Goal: Task Accomplishment & Management: Use online tool/utility

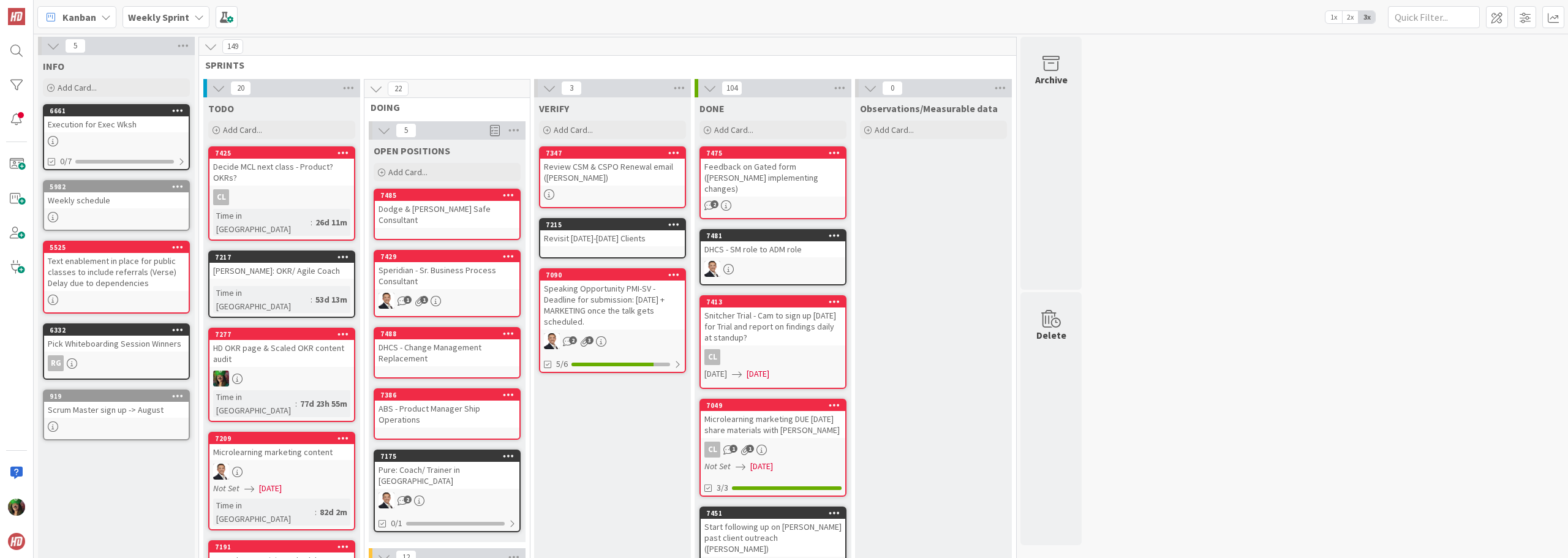
click at [154, 16] on b "Weekly Sprint" at bounding box center [159, 17] width 61 height 12
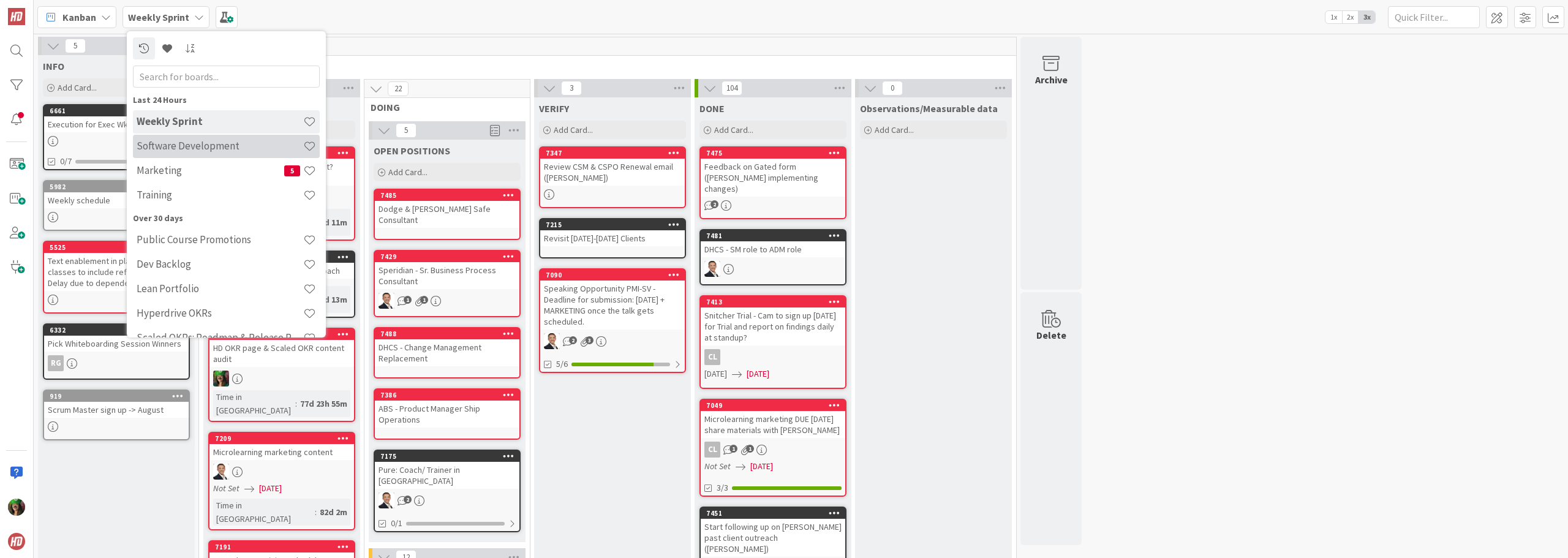
click at [193, 149] on h4 "Software Development" at bounding box center [220, 146] width 166 height 12
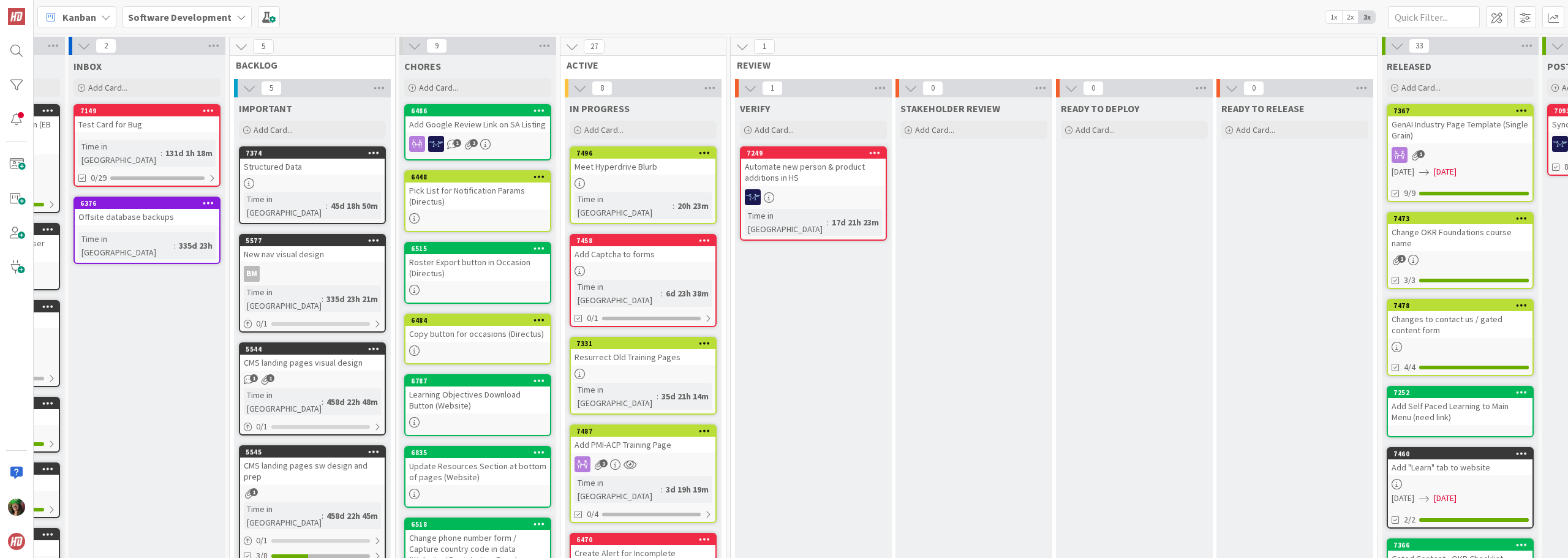
scroll to position [0, 149]
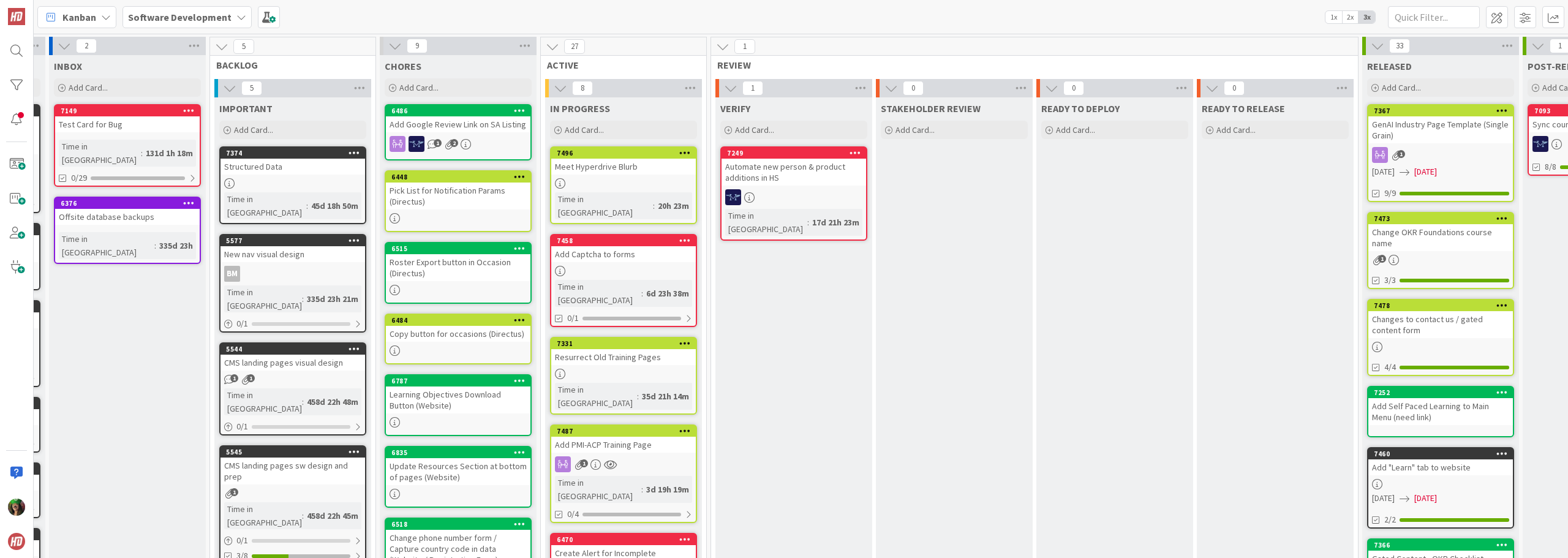
click at [436, 547] on div "Change phone number form / Capture country code in data (Website / Registration…" at bounding box center [458, 549] width 145 height 38
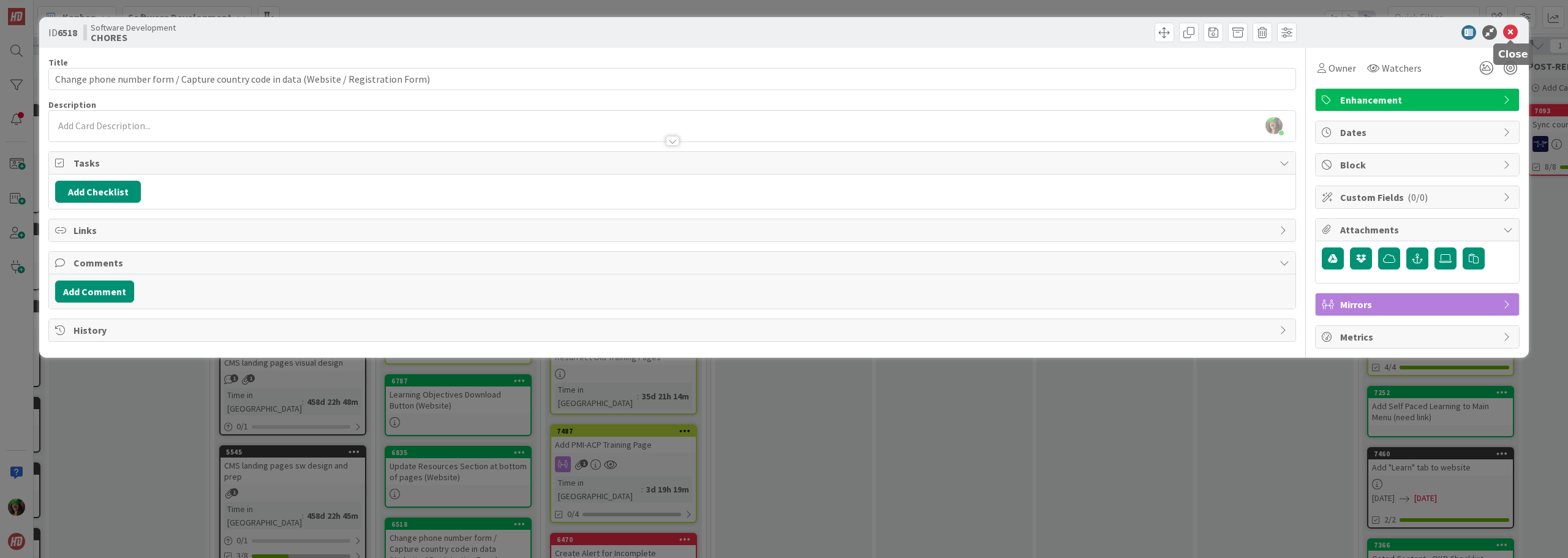
click at [1513, 36] on icon at bounding box center [1510, 32] width 15 height 15
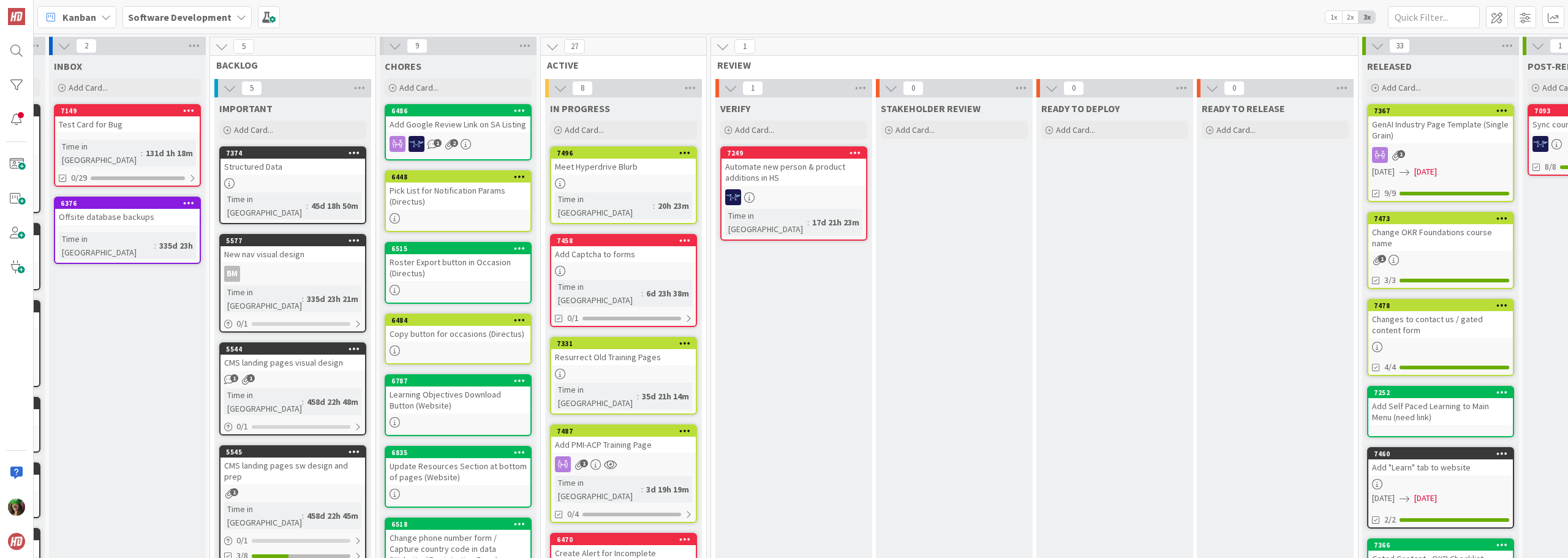
click at [631, 250] on div "7458 Add Captcha to forms Time in Column : 6d 23h 38m 0/1" at bounding box center [624, 280] width 147 height 93
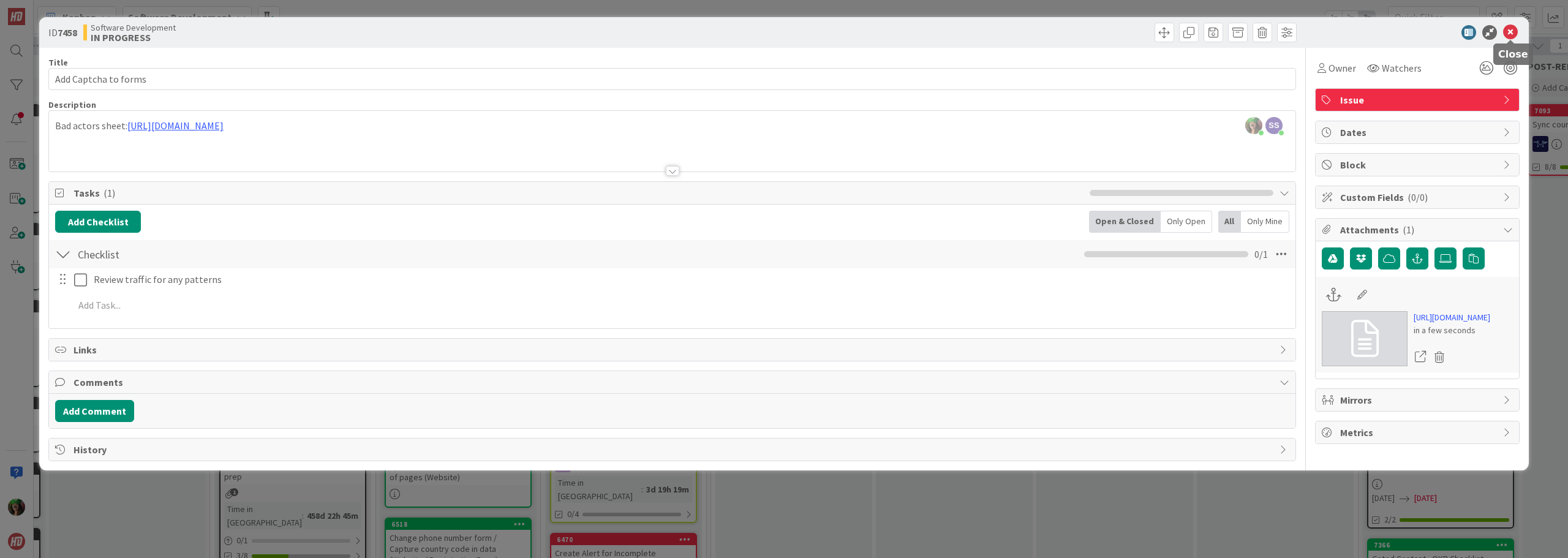
click at [1508, 31] on icon at bounding box center [1510, 32] width 15 height 15
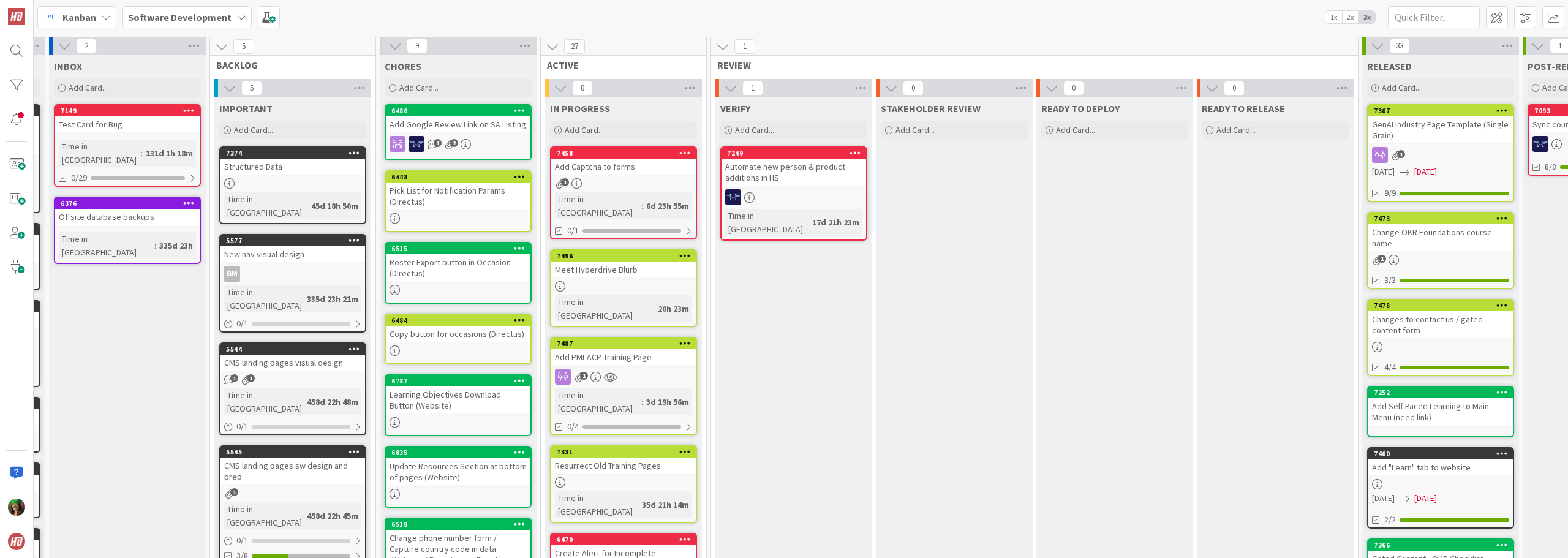
click at [647, 190] on div "7458 Add Captcha to forms 1 Time in Column : 6d 23h 55m 0/1" at bounding box center [624, 193] width 147 height 93
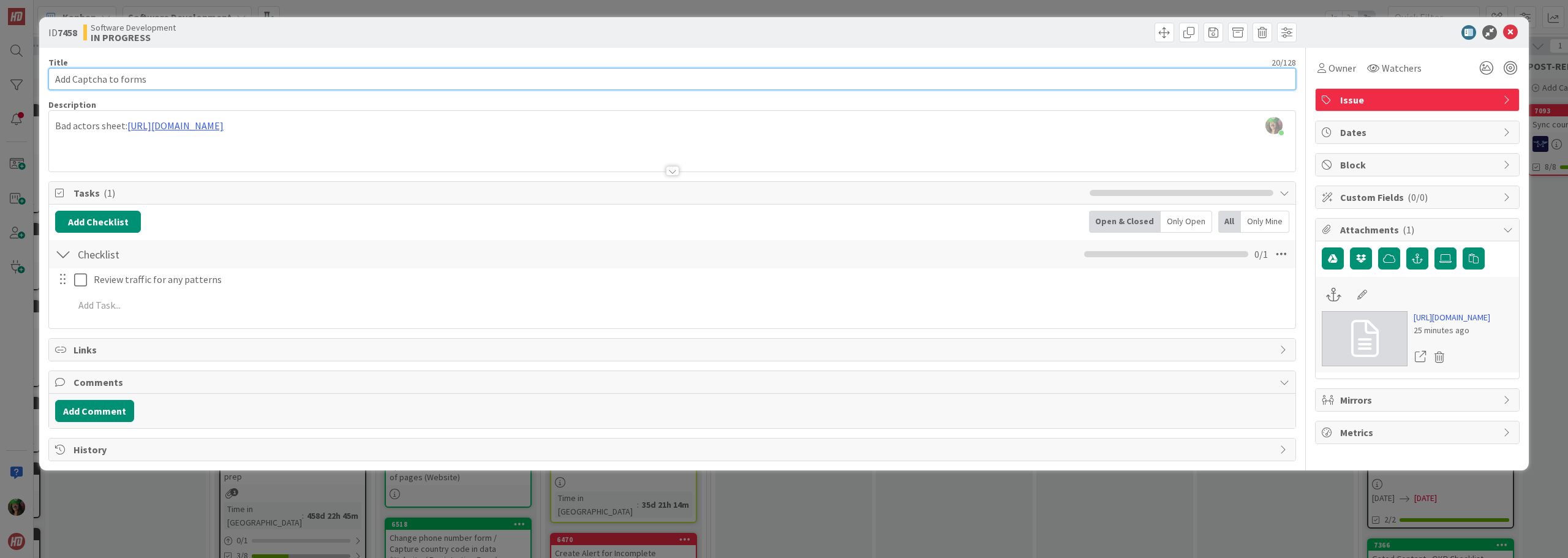
click at [195, 82] on input "Add Captcha to forms" at bounding box center [672, 79] width 1247 height 22
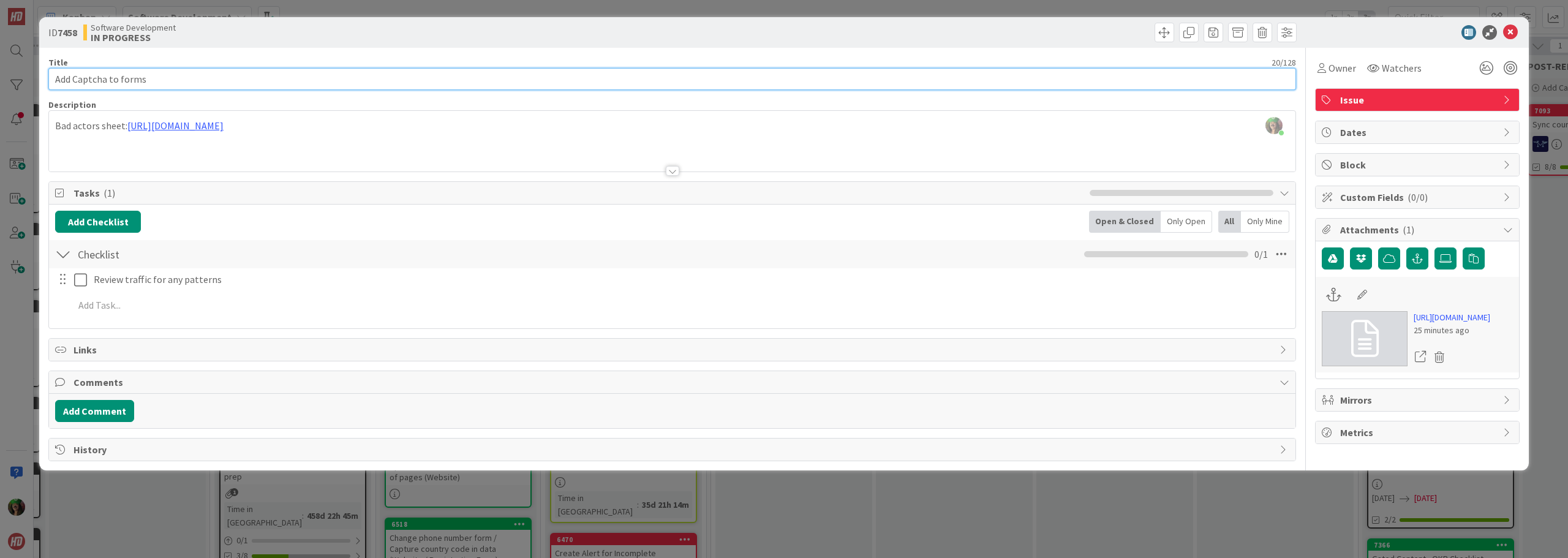
click at [195, 82] on input "Add Captcha to forms" at bounding box center [672, 79] width 1247 height 22
type input "Bot Patrol: Vercel Bot Mgmt, Captcha & Honey Pot"
click at [94, 142] on div at bounding box center [672, 156] width 1246 height 32
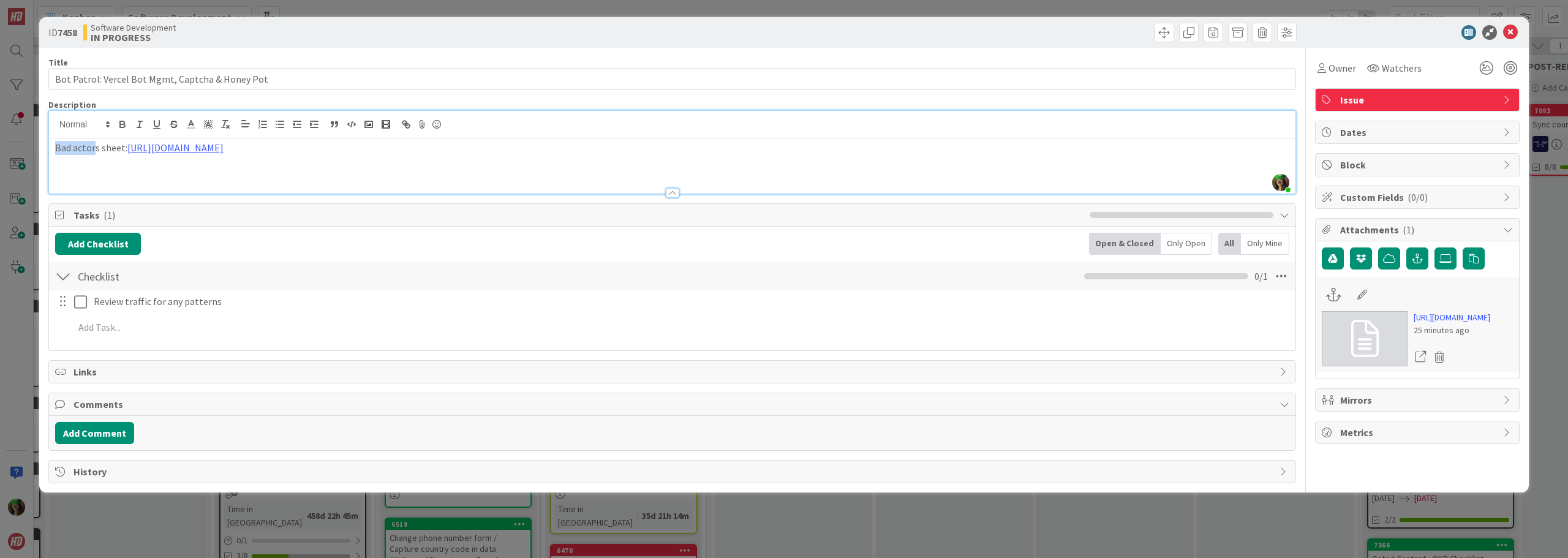
drag, startPoint x: 55, startPoint y: 147, endPoint x: 96, endPoint y: 148, distance: 41.0
click at [96, 148] on div "Bad actors sheet: [URL][DOMAIN_NAME]" at bounding box center [672, 166] width 1246 height 56
drag, startPoint x: 163, startPoint y: 151, endPoint x: 56, endPoint y: 142, distance: 107.4
click at [56, 142] on p "HS Form submission sheet: [URL][DOMAIN_NAME]" at bounding box center [672, 148] width 1234 height 14
copy p "HS Form submission sheet"
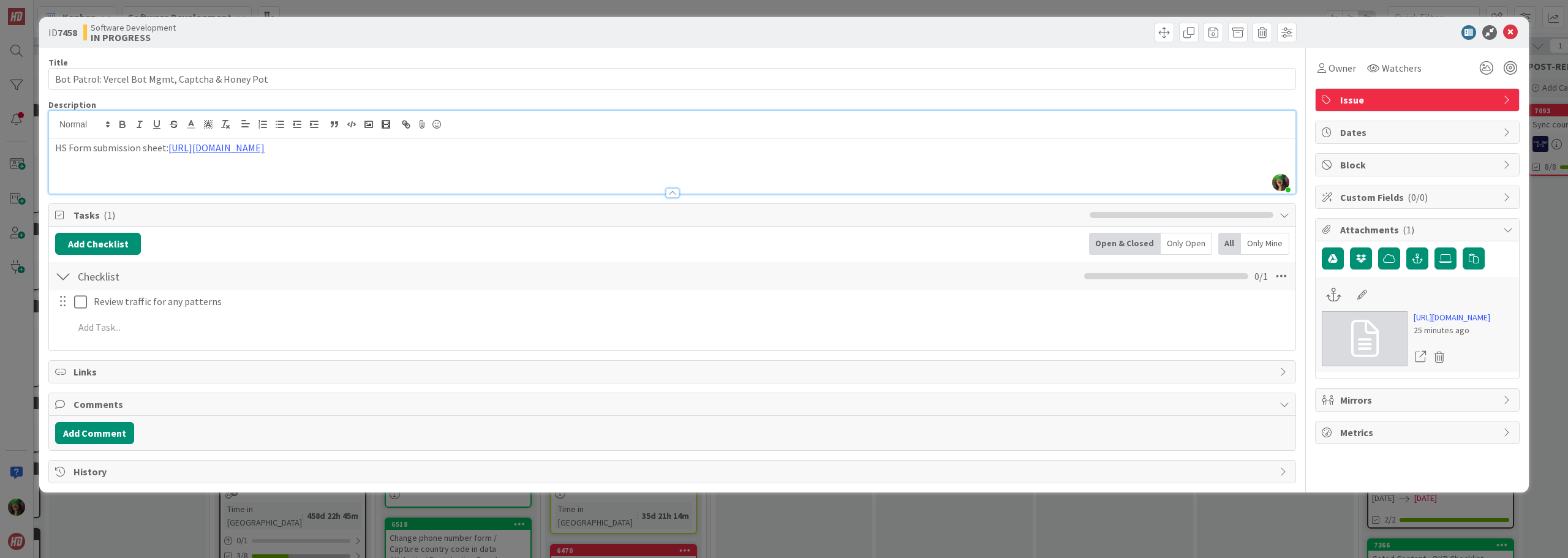
click at [1359, 296] on icon at bounding box center [1362, 295] width 17 height 12
click at [1373, 298] on input at bounding box center [1418, 294] width 136 height 22
paste input "HS Form submission sheet"
type input "HS Form submission sheet"
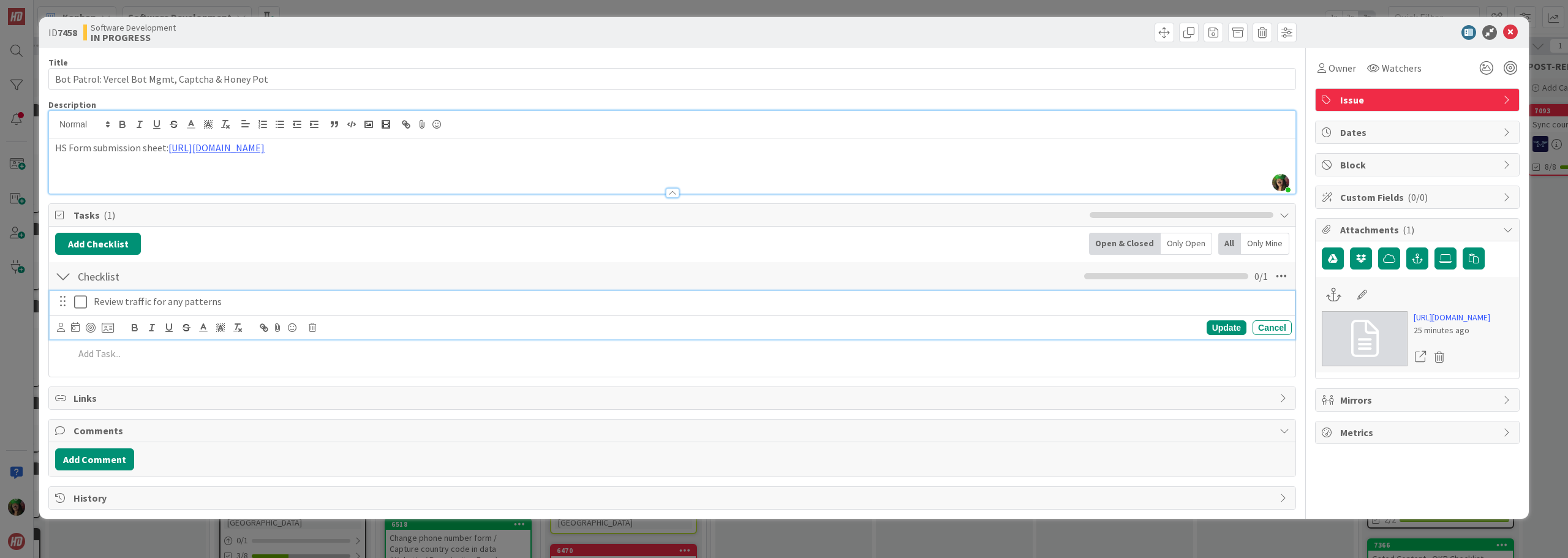
click at [1282, 310] on div "Review traffic for any patterns" at bounding box center [690, 302] width 1203 height 22
click at [749, 155] on div "HS Form submission sheet: [URL][DOMAIN_NAME]" at bounding box center [672, 166] width 1246 height 56
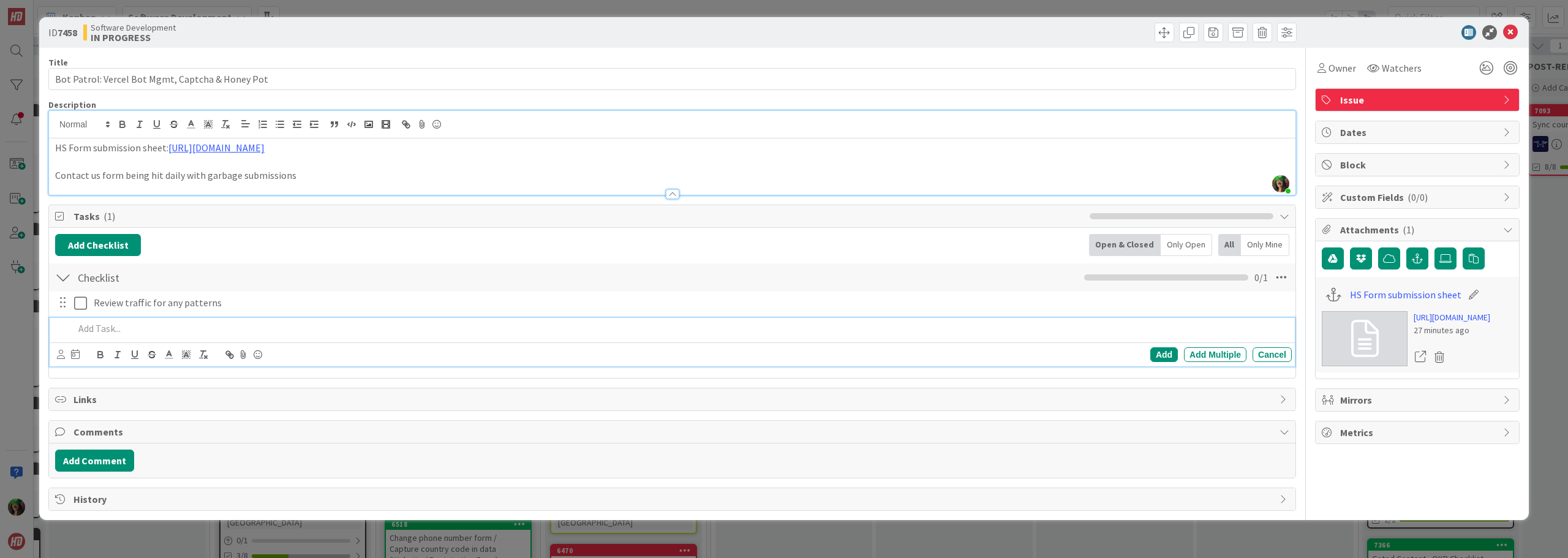
click at [110, 332] on p at bounding box center [681, 328] width 1213 height 14
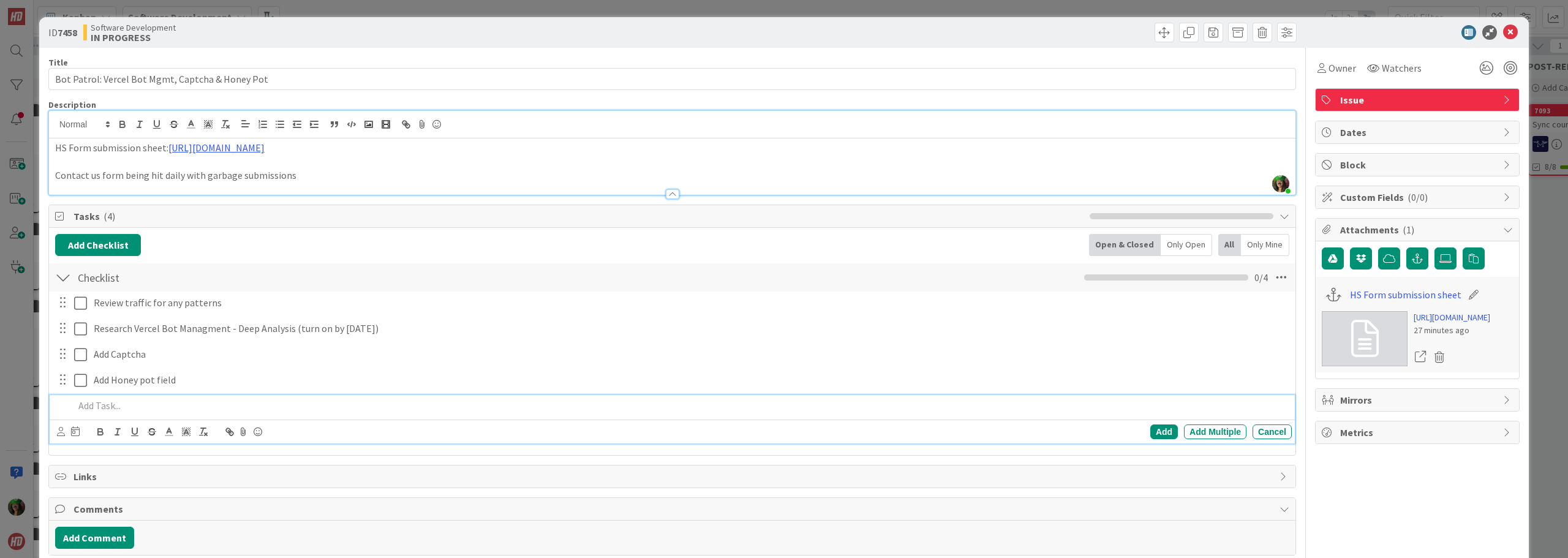
click at [1379, 136] on span "Dates" at bounding box center [1418, 133] width 157 height 15
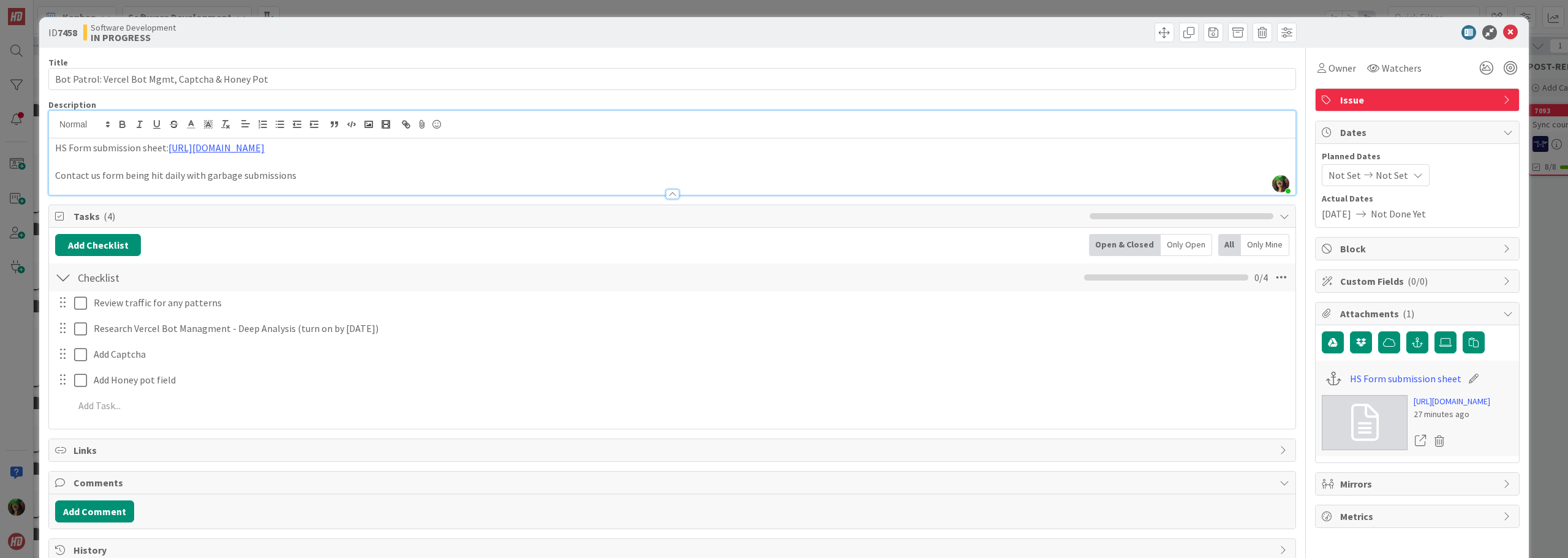
click at [1341, 176] on span "Not Set" at bounding box center [1344, 176] width 32 height 15
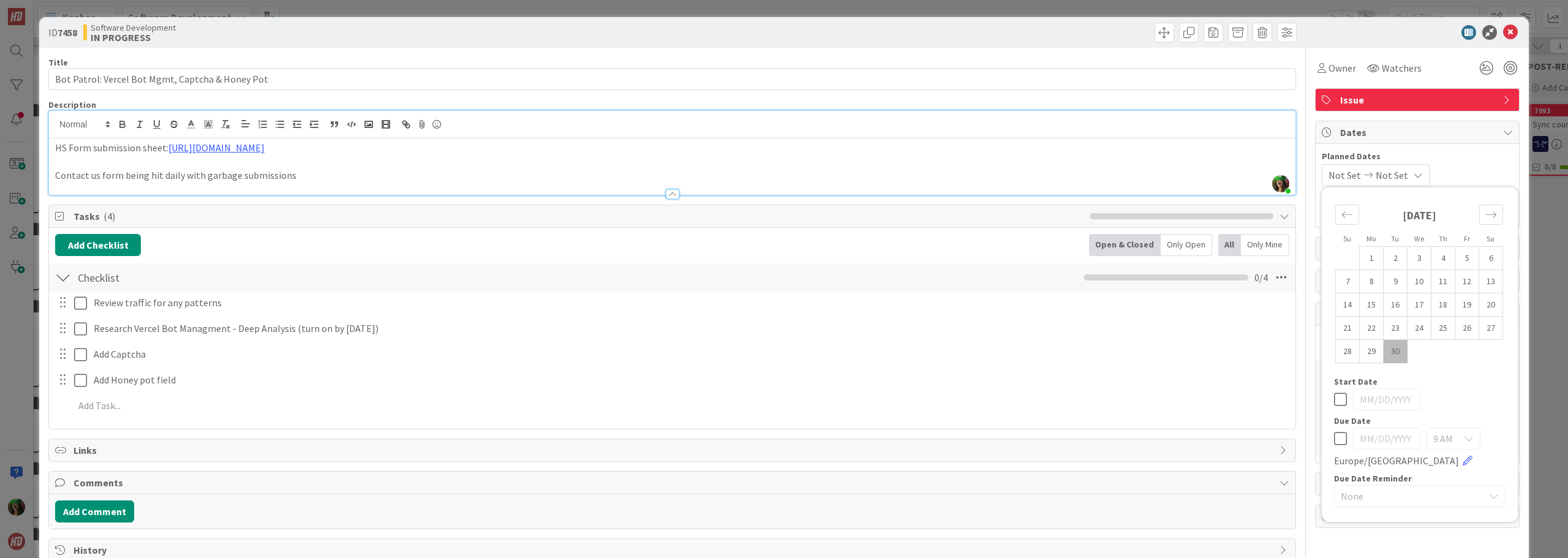
click at [1384, 350] on td "30" at bounding box center [1396, 351] width 24 height 23
type input "[DATE]"
click at [1485, 211] on icon "Move forward to switch to the next month." at bounding box center [1491, 215] width 12 height 12
click at [1438, 255] on td "2" at bounding box center [1443, 258] width 24 height 23
type input "[DATE]"
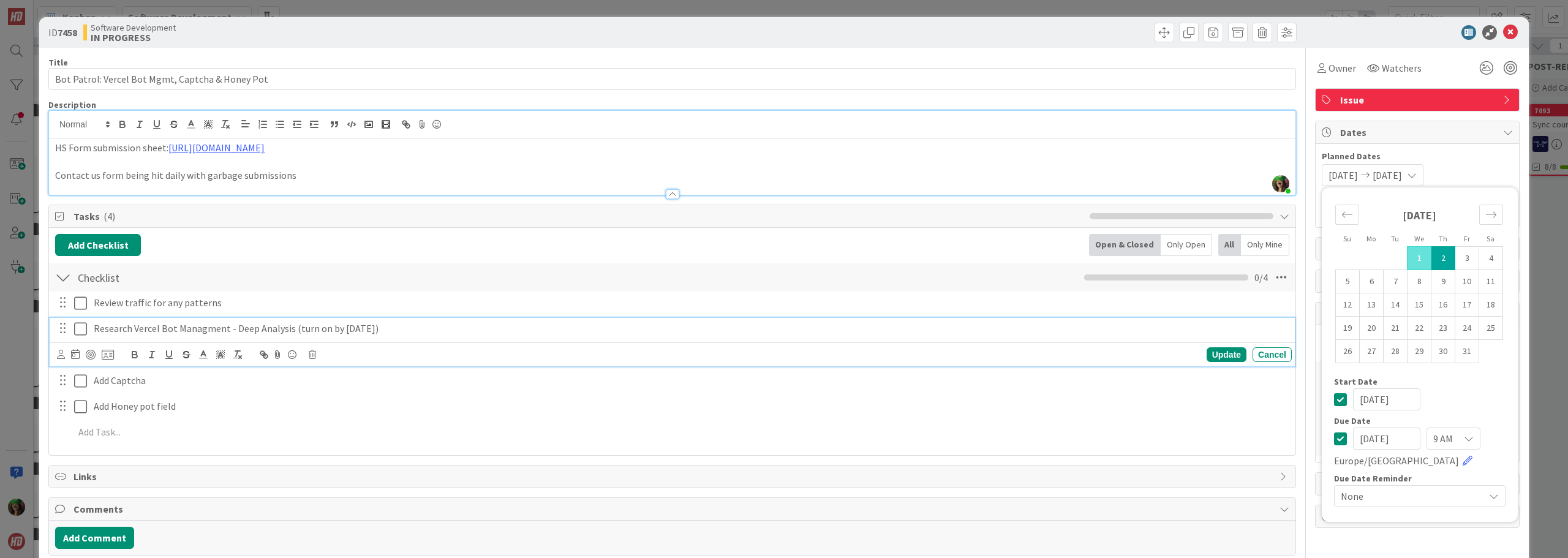
click at [229, 327] on p "Research Vercel Bot Managment - Deep Analysis (turn on by [DATE])" at bounding box center [690, 328] width 1193 height 14
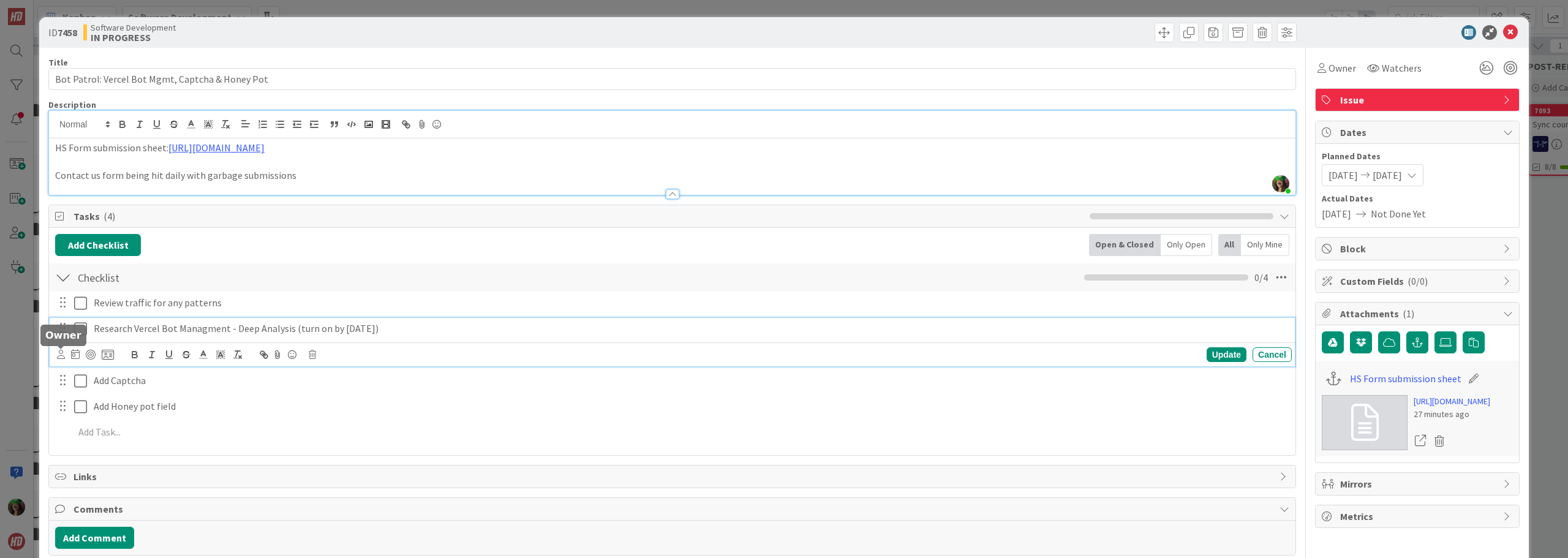
click at [63, 356] on icon at bounding box center [61, 355] width 8 height 9
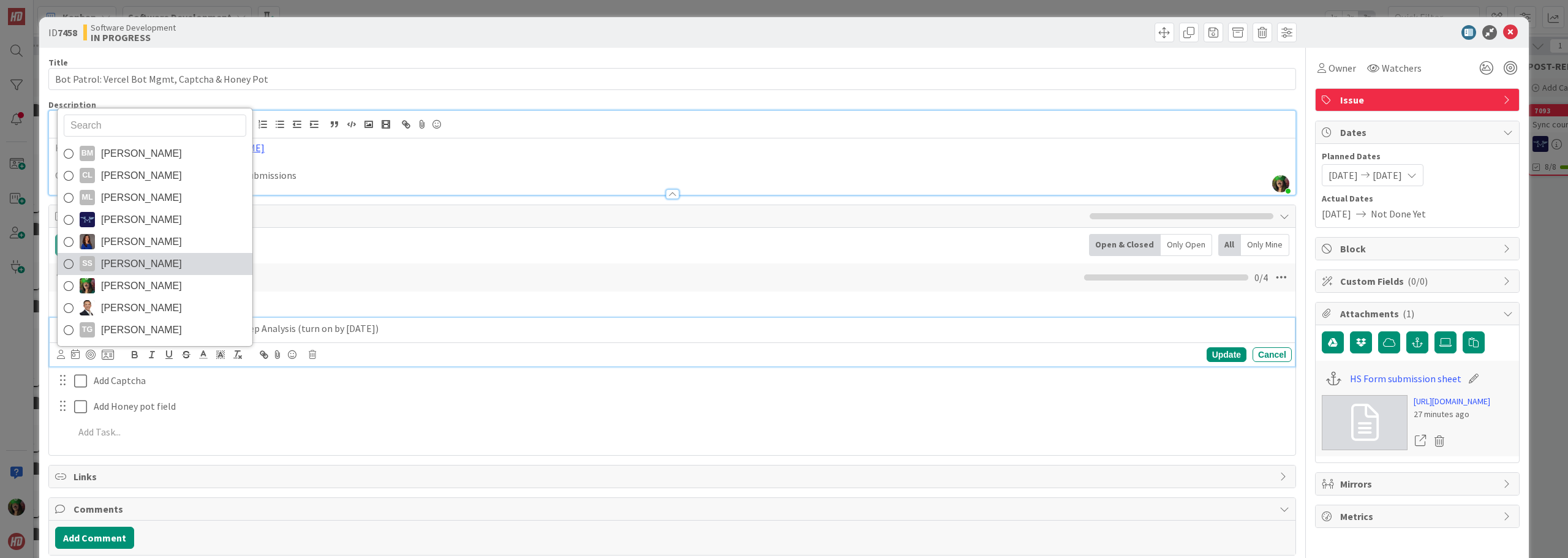
click at [160, 263] on link "SS [PERSON_NAME]" at bounding box center [155, 263] width 195 height 22
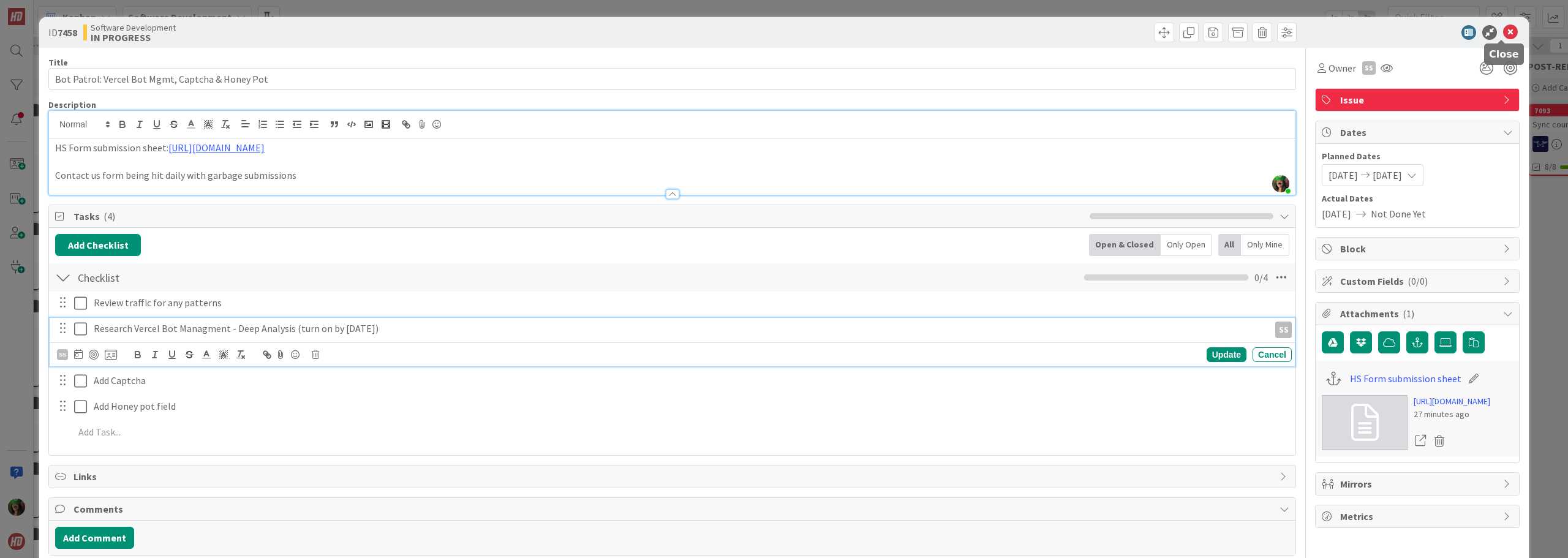
click at [1503, 32] on icon at bounding box center [1510, 32] width 15 height 15
